Goal: Task Accomplishment & Management: Manage account settings

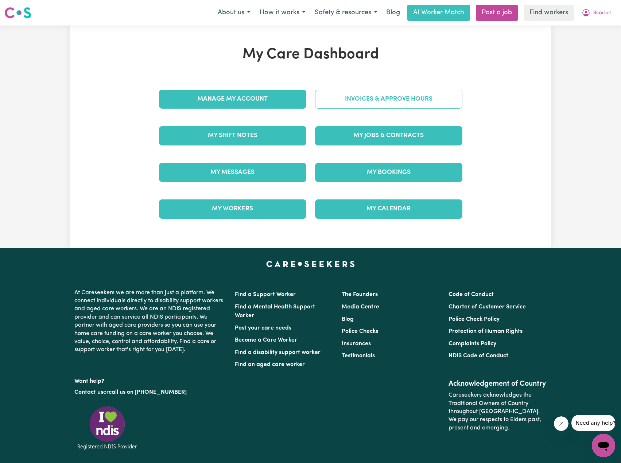
click at [358, 102] on link "Invoices & Approve Hours" at bounding box center [388, 99] width 147 height 19
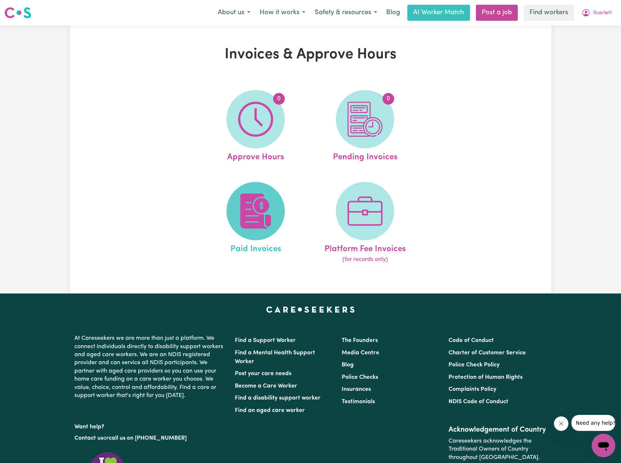
click at [258, 210] on img at bounding box center [255, 211] width 35 height 35
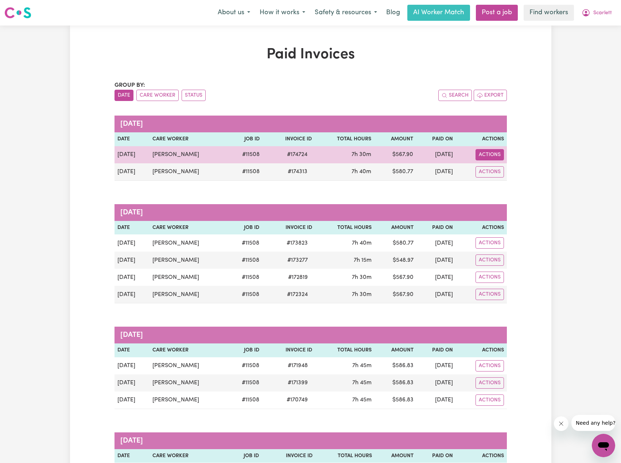
click at [497, 154] on button "Actions" at bounding box center [490, 154] width 28 height 11
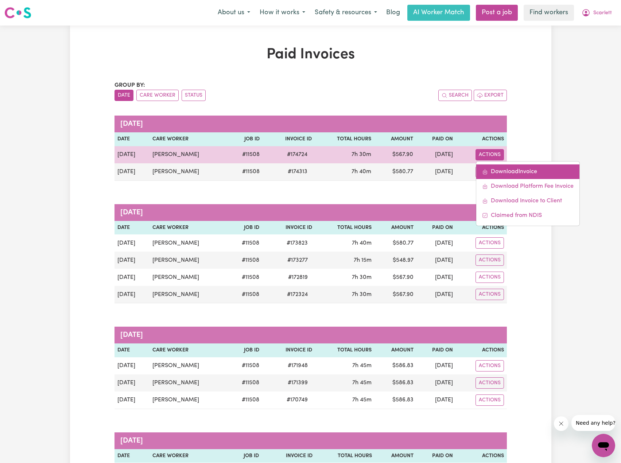
click at [503, 170] on link "Download Invoice" at bounding box center [527, 171] width 103 height 15
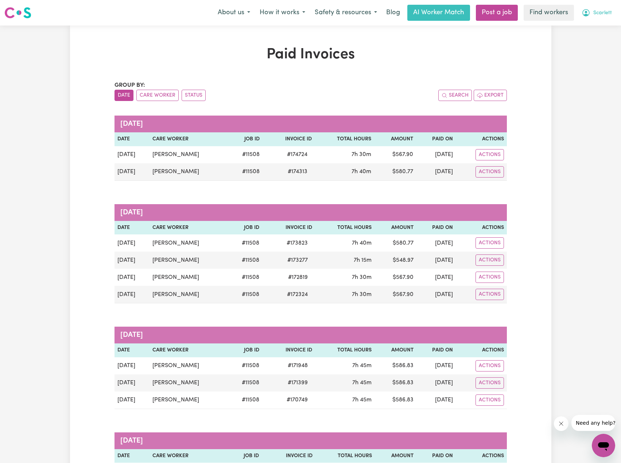
drag, startPoint x: 606, startPoint y: 8, endPoint x: 601, endPoint y: 12, distance: 5.7
click at [605, 8] on button "Scarlett" at bounding box center [597, 12] width 40 height 15
click at [576, 27] on link "My Dashboard" at bounding box center [588, 29] width 58 height 14
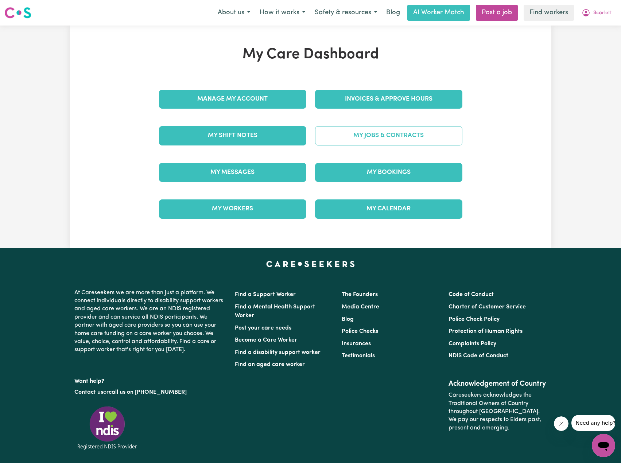
click at [410, 134] on link "My Jobs & Contracts" at bounding box center [388, 135] width 147 height 19
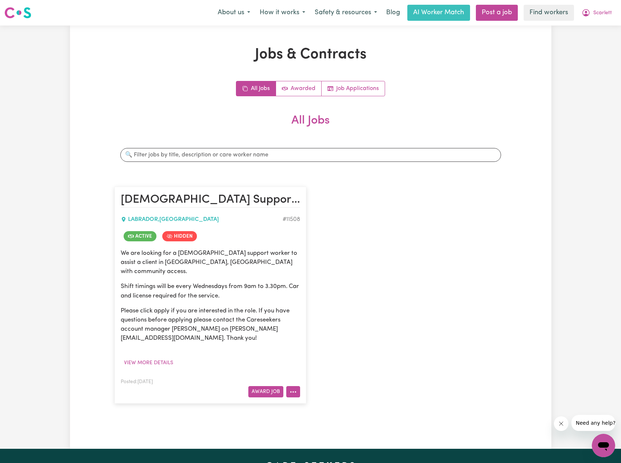
click at [298, 386] on button "More options" at bounding box center [293, 391] width 14 height 11
click at [324, 291] on div "View/Edit Contract Make Booking Un-hide Job Job Details Edit Job Delete Job" at bounding box center [321, 338] width 71 height 94
click at [323, 294] on link "View/Edit Contract" at bounding box center [322, 301] width 71 height 15
select select "WEEKDAY_DAYTIME"
select select "ASSISTANCE_SELF_CARE"
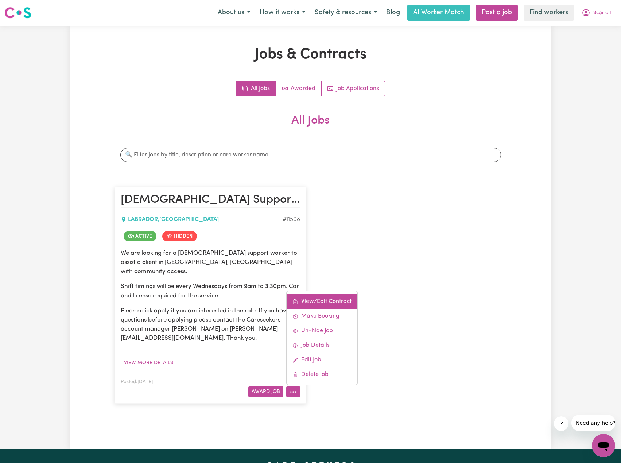
select select "TWO"
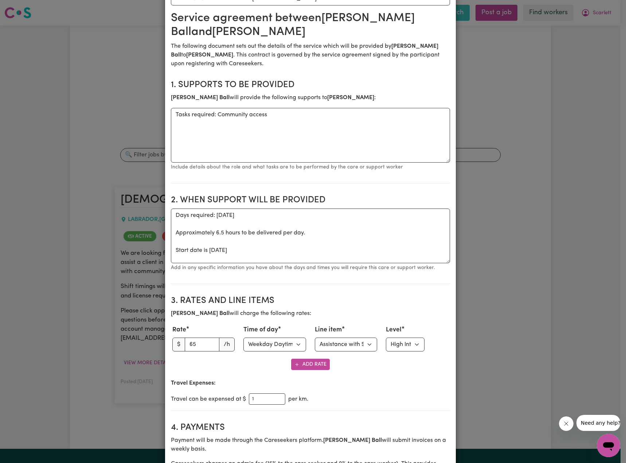
scroll to position [109, 0]
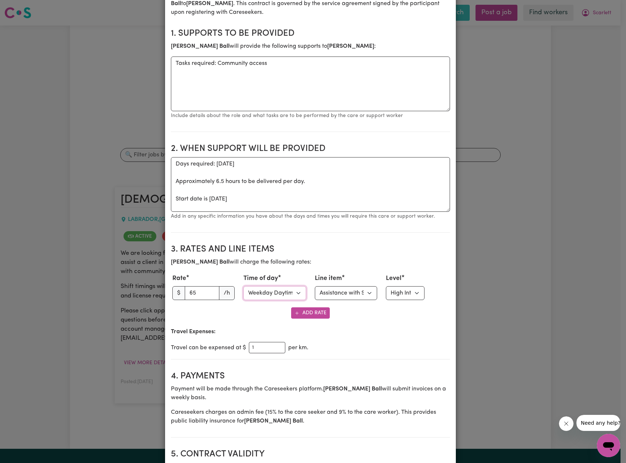
click at [288, 294] on select "Select time of day Weekday Daytime Weekday Evening [DATE] [DATE] Public Holiday…" at bounding box center [275, 293] width 63 height 14
click at [343, 295] on select "Select line item Assistance with Self Care Activities Assistance with personal …" at bounding box center [346, 293] width 63 height 14
click at [416, 298] on select "Select level Standard Level 1 High Intensity Level 2" at bounding box center [405, 293] width 39 height 14
click at [386, 286] on select "Select level Standard Level 1 High Intensity Level 2" at bounding box center [405, 293] width 39 height 14
click at [342, 289] on select "Select line item Assistance with Self Care Activities Assistance with personal …" at bounding box center [346, 293] width 63 height 14
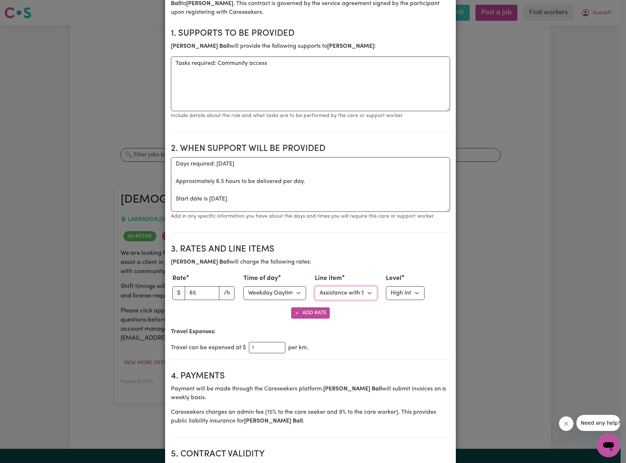
select select "COMMUNITY_ACCESS"
click at [315, 286] on select "Select line item Assistance with Self Care Activities Assistance with personal …" at bounding box center [346, 293] width 63 height 14
click at [362, 338] on div "Travel Expenses: Travel can be expensed at $ 1 per km." at bounding box center [310, 340] width 279 height 26
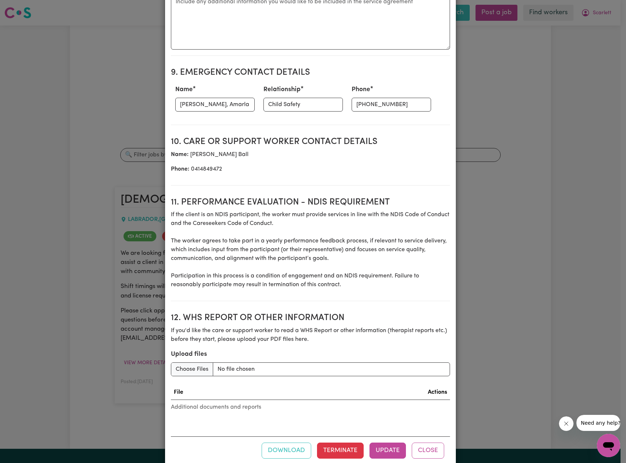
scroll to position [828, 0]
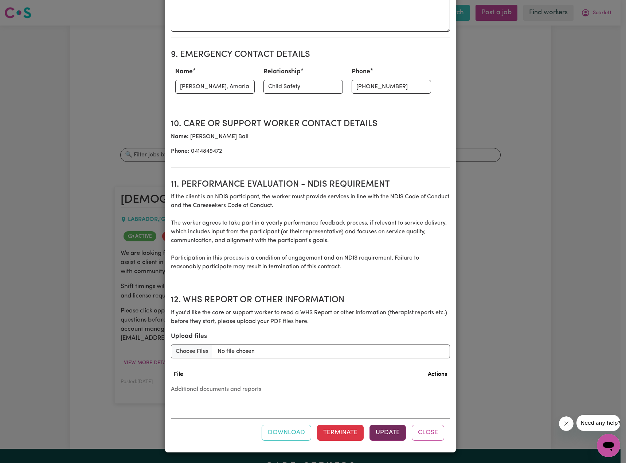
click at [385, 430] on button "Update" at bounding box center [388, 433] width 36 height 16
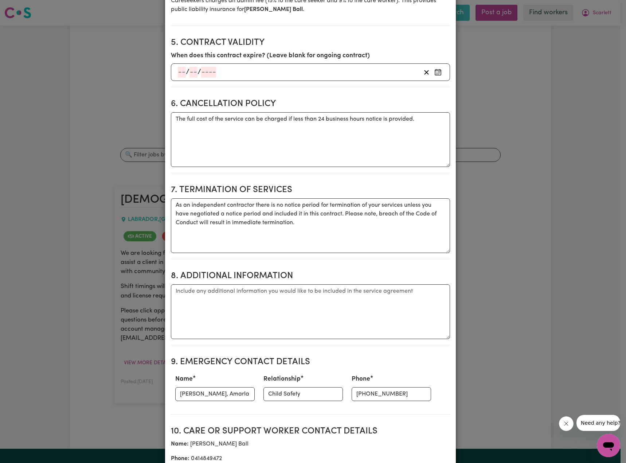
scroll to position [427, 0]
